Goal: Information Seeking & Learning: Find specific fact

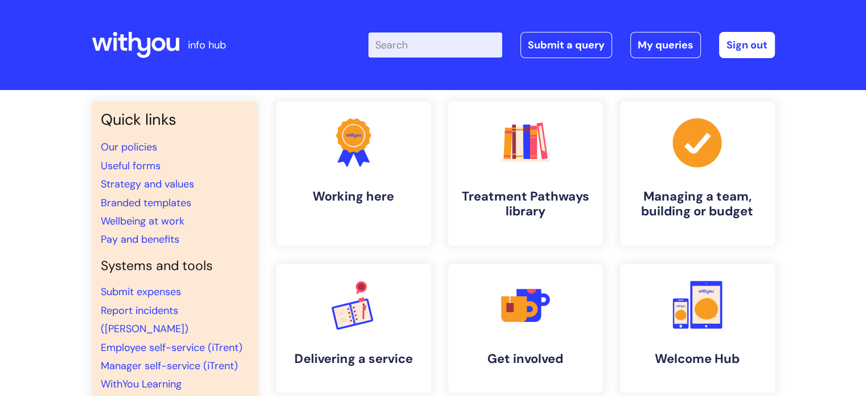
click at [435, 48] on input "Enter your search term here..." at bounding box center [436, 44] width 134 height 25
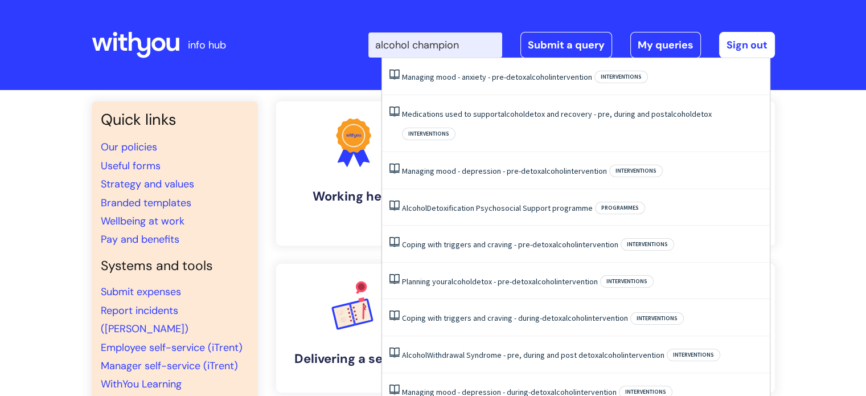
type input "alcohol champion"
click button "Search" at bounding box center [0, 0] width 0 height 0
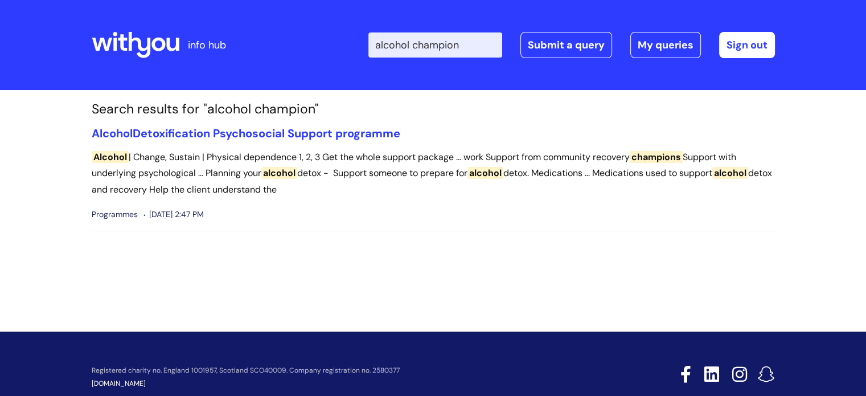
drag, startPoint x: 476, startPoint y: 47, endPoint x: 387, endPoint y: 42, distance: 89.6
click at [387, 42] on input "alcohol champion" at bounding box center [436, 44] width 134 height 25
click at [434, 52] on input "alcohol champion" at bounding box center [436, 44] width 134 height 25
click at [425, 43] on input "alcohol champion" at bounding box center [436, 44] width 134 height 25
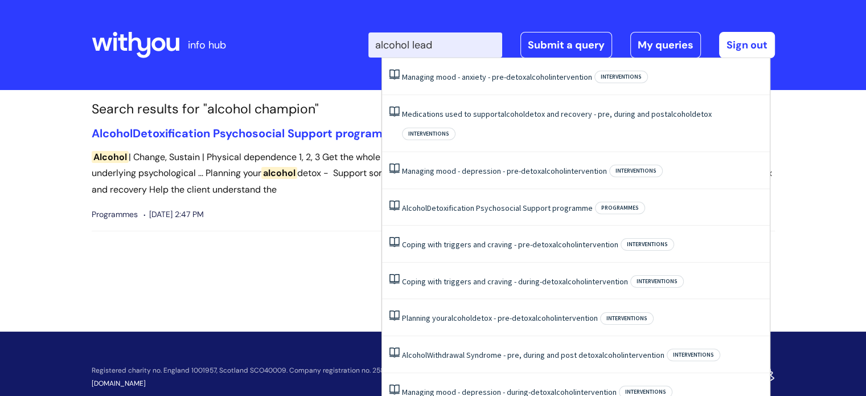
type input "alcohol lead"
click button "Search" at bounding box center [0, 0] width 0 height 0
